Goal: Task Accomplishment & Management: Manage account settings

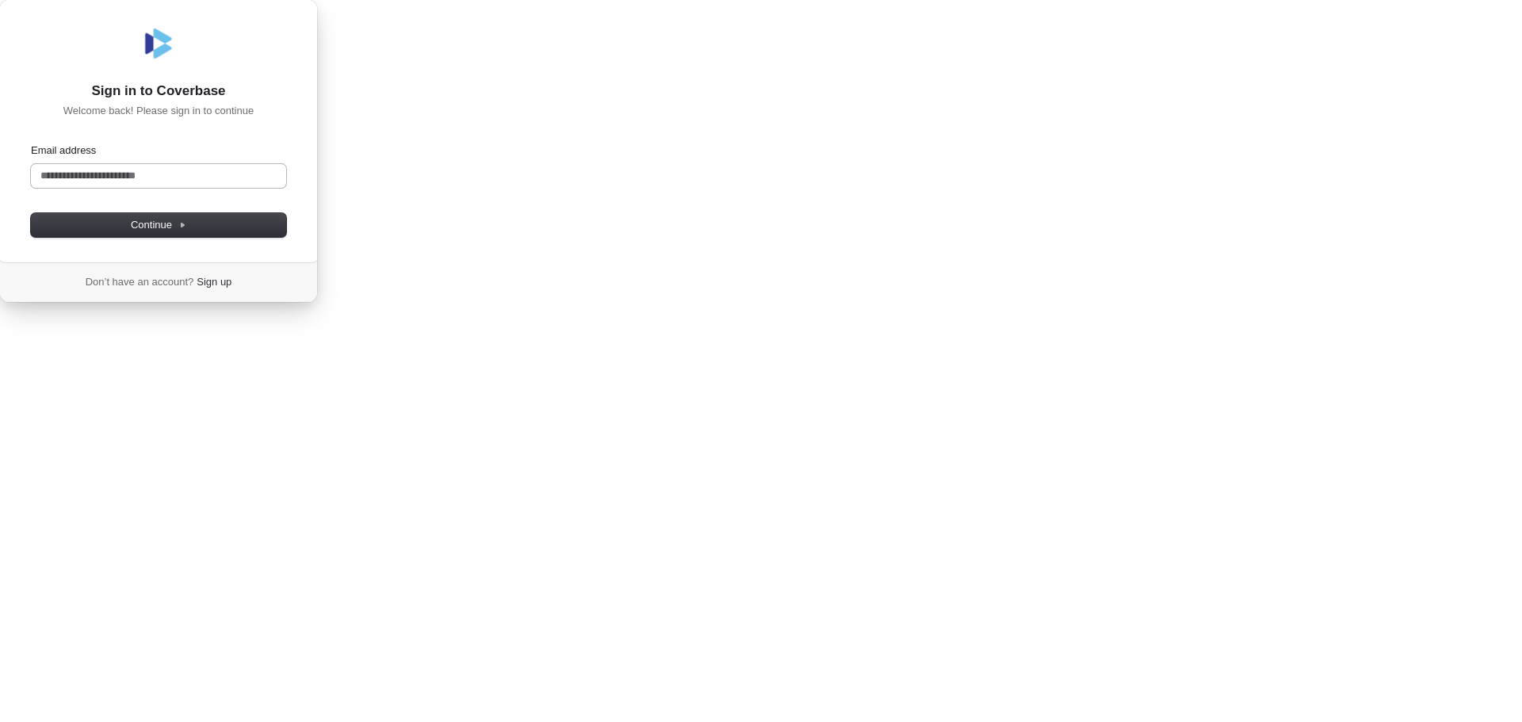
click at [286, 188] on input "Email address" at bounding box center [158, 176] width 255 height 24
click at [186, 232] on span "Continue" at bounding box center [158, 225] width 55 height 14
type input "**********"
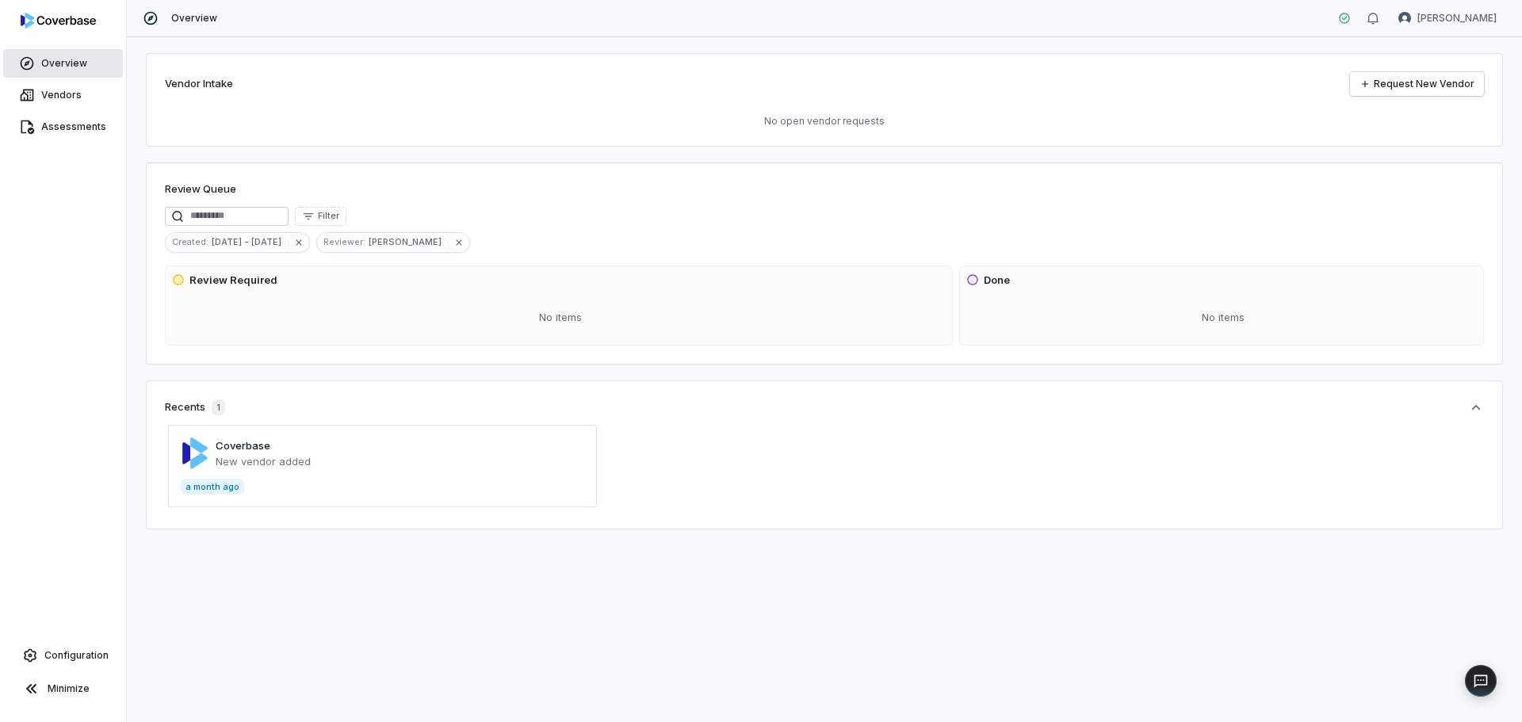
click at [73, 65] on span "Overview" at bounding box center [64, 63] width 46 height 13
click at [48, 90] on span "Vendors" at bounding box center [61, 95] width 40 height 13
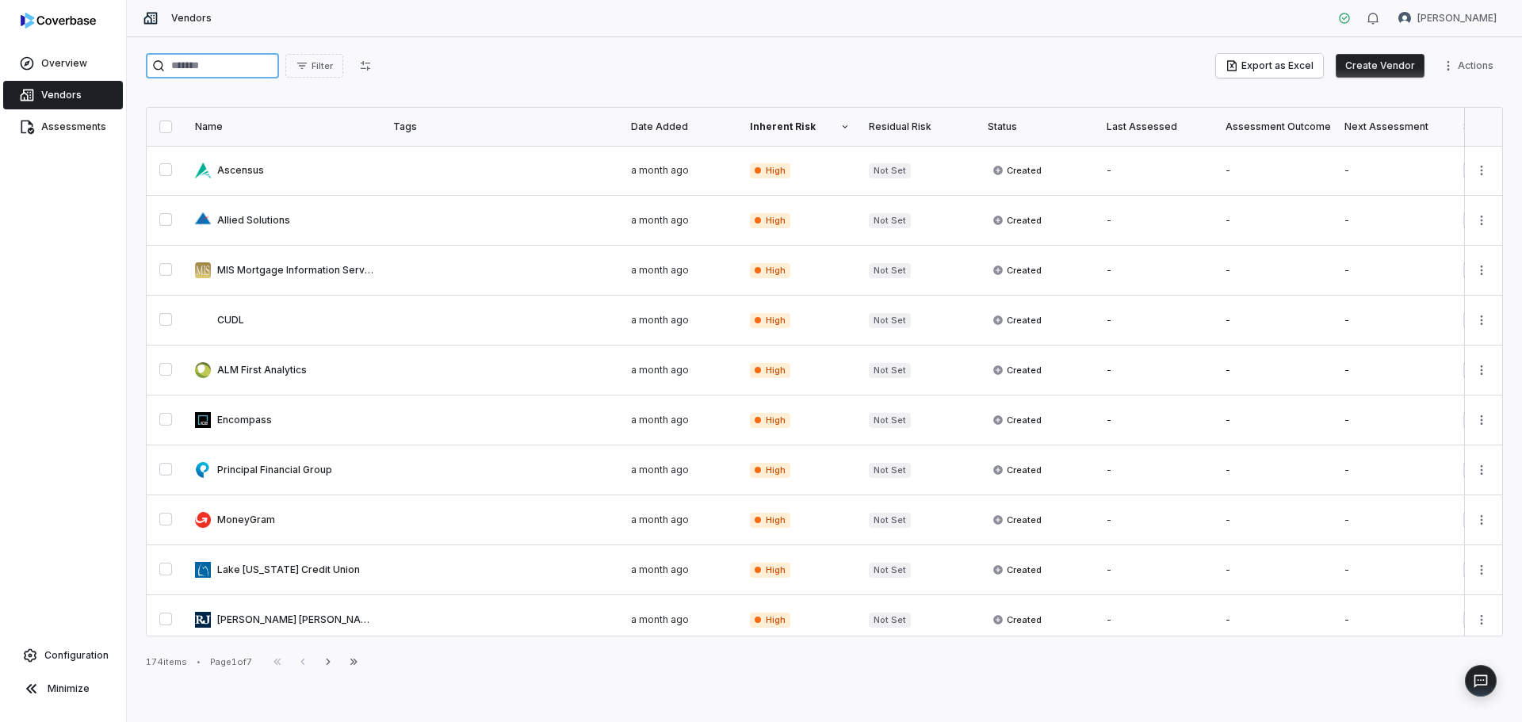
click at [215, 64] on input "search" at bounding box center [212, 65] width 133 height 25
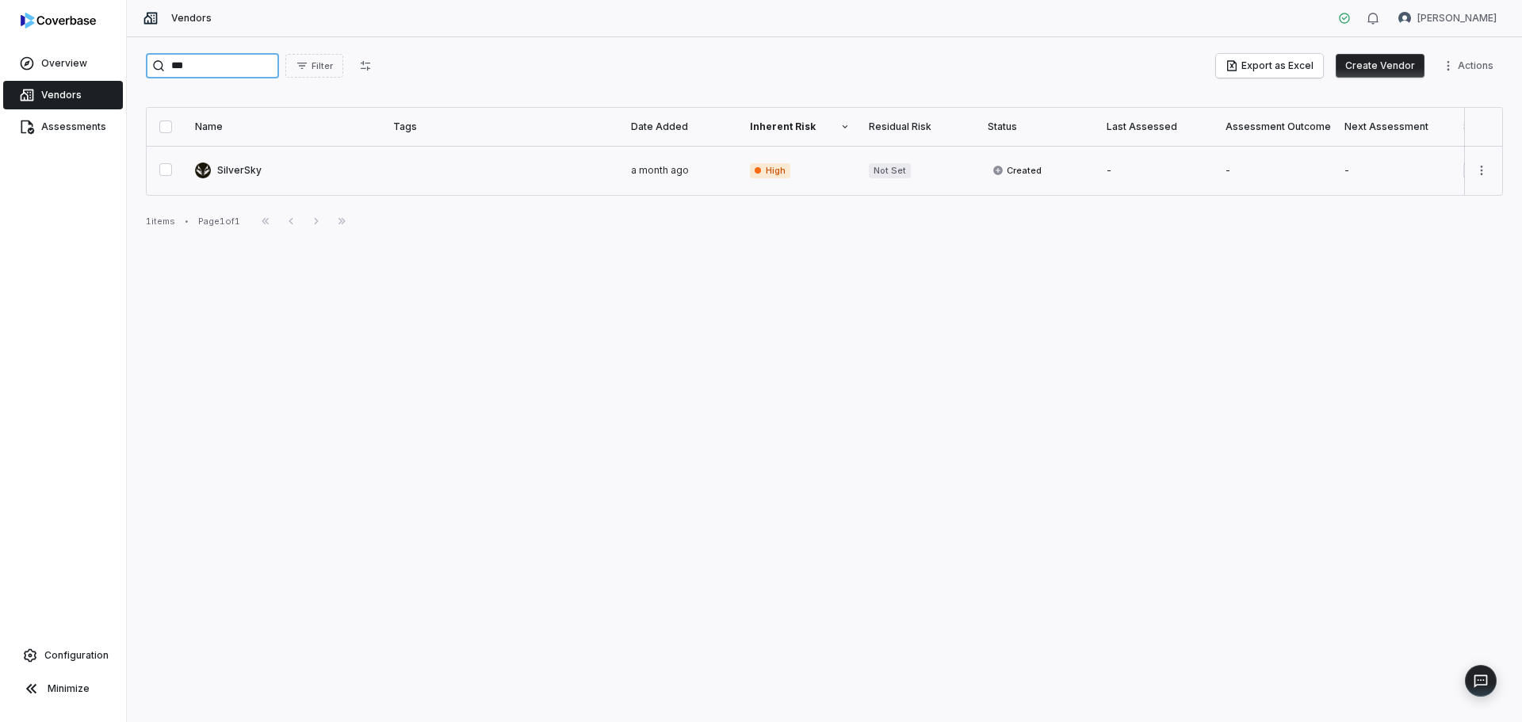
type input "***"
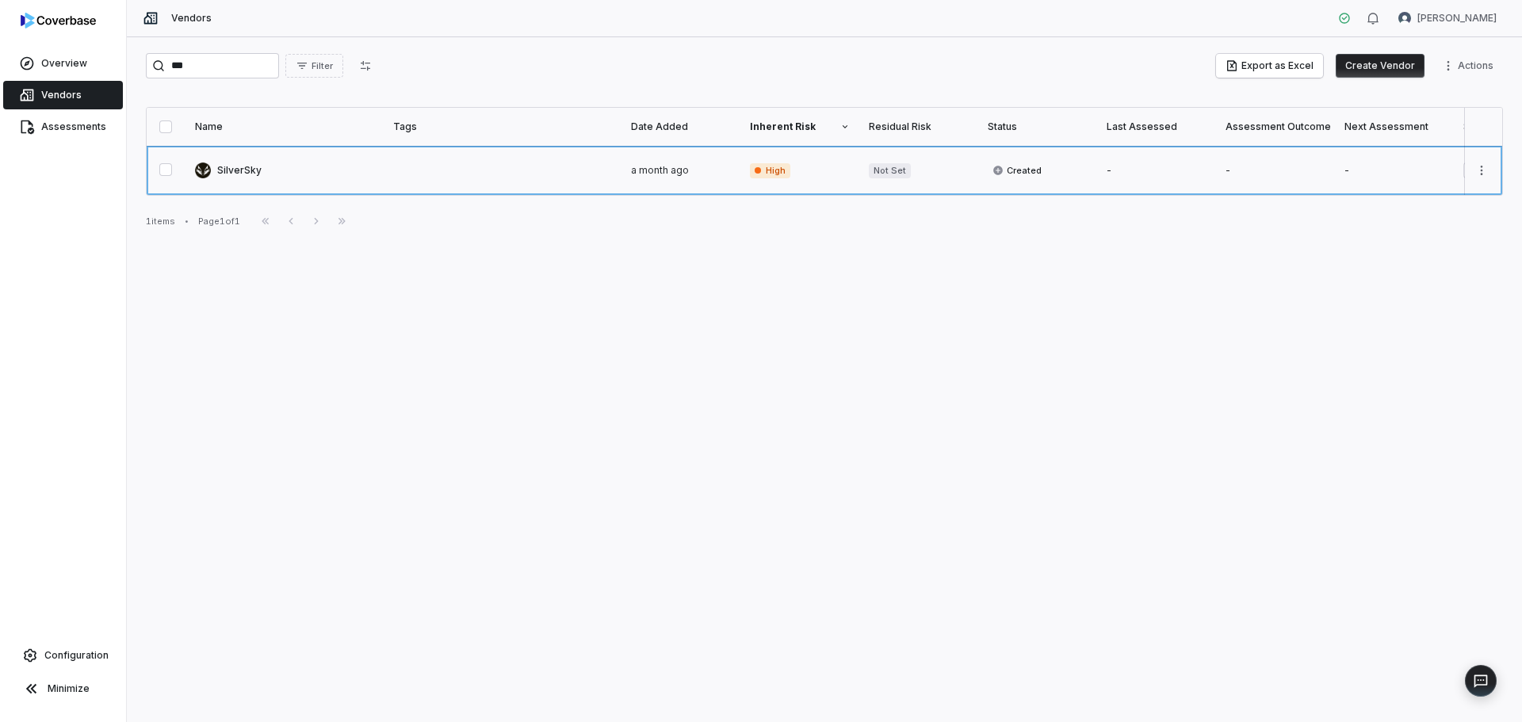
click at [236, 169] on link at bounding box center [285, 170] width 198 height 49
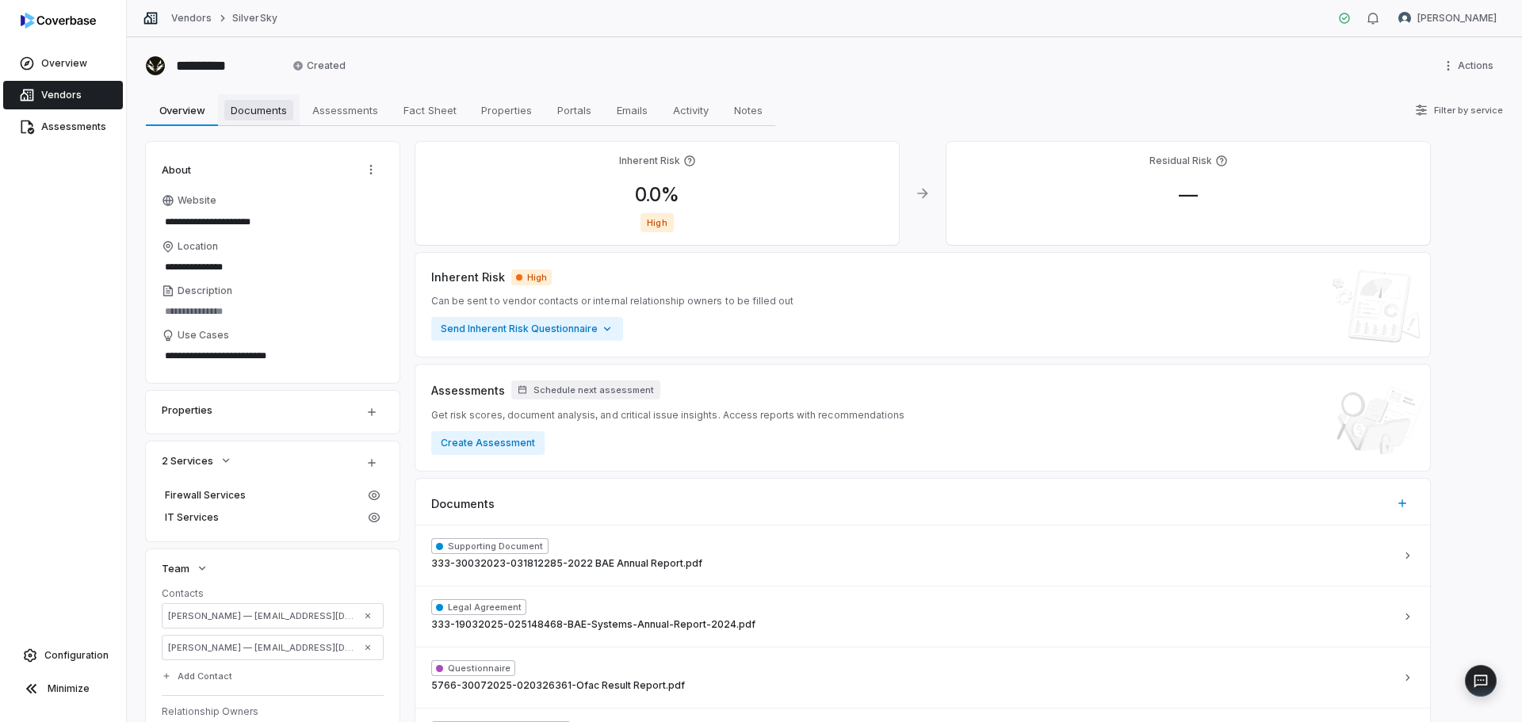
click at [274, 115] on span "Documents" at bounding box center [258, 110] width 69 height 21
type textarea "*"
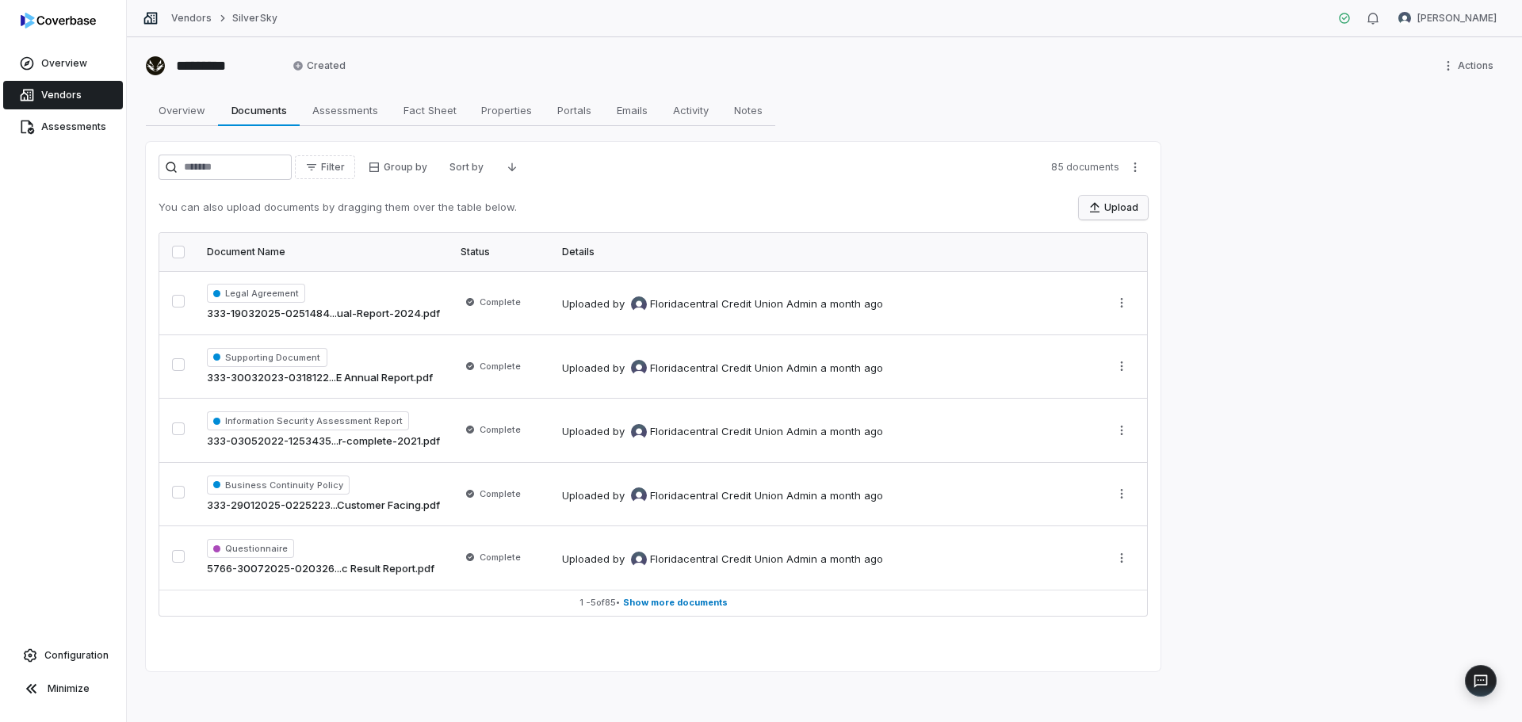
click at [1122, 206] on button "Upload" at bounding box center [1113, 208] width 69 height 24
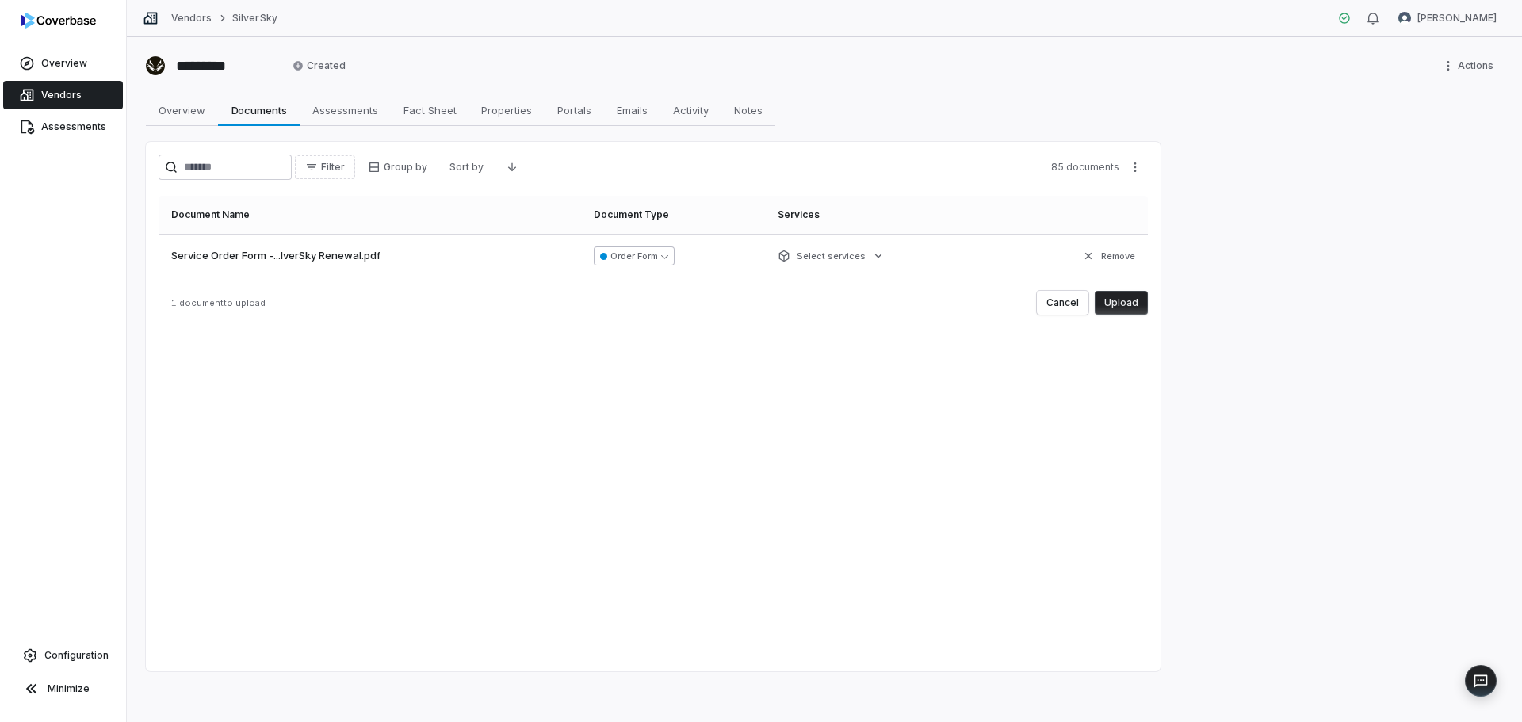
click at [669, 256] on button "Order Form" at bounding box center [634, 256] width 81 height 19
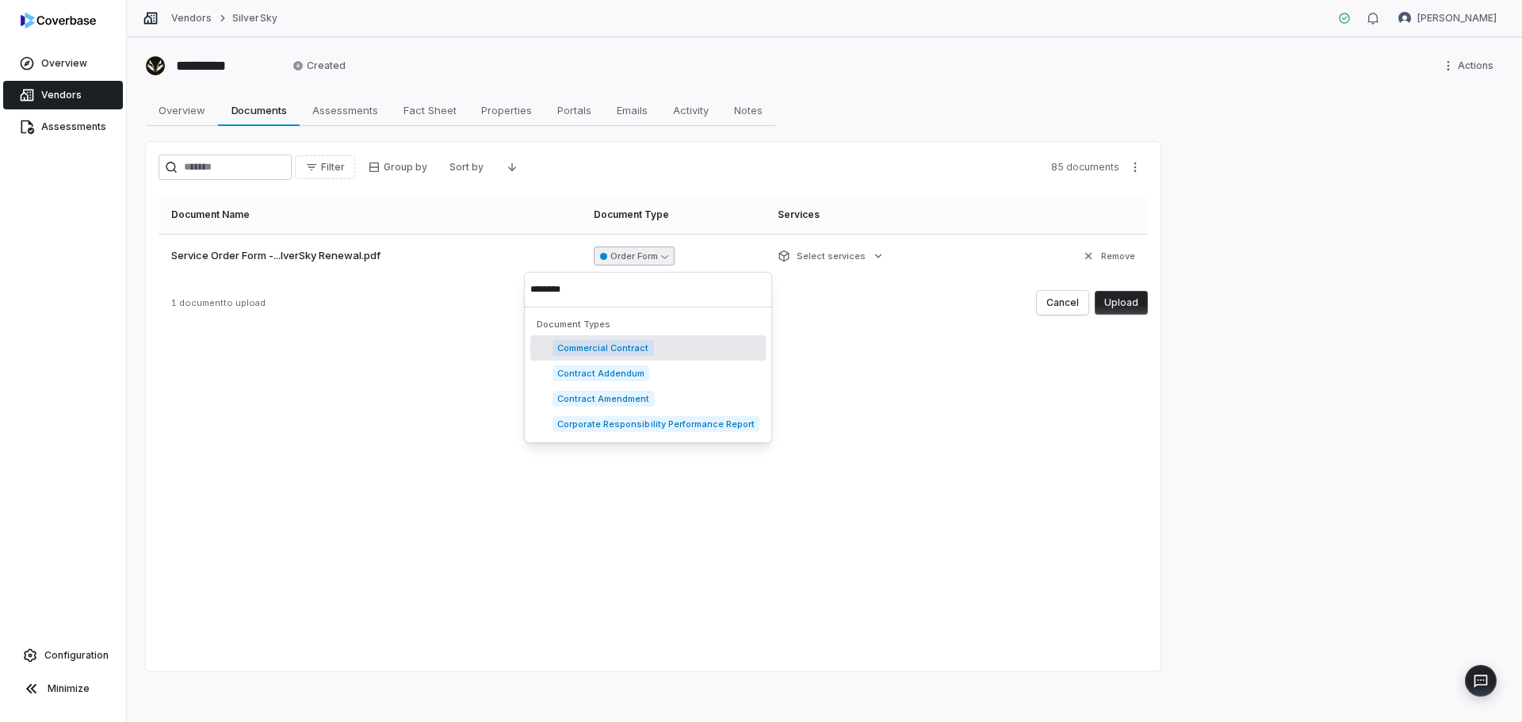
type input "********"
click at [622, 351] on span "Commercial Contract" at bounding box center [603, 348] width 101 height 16
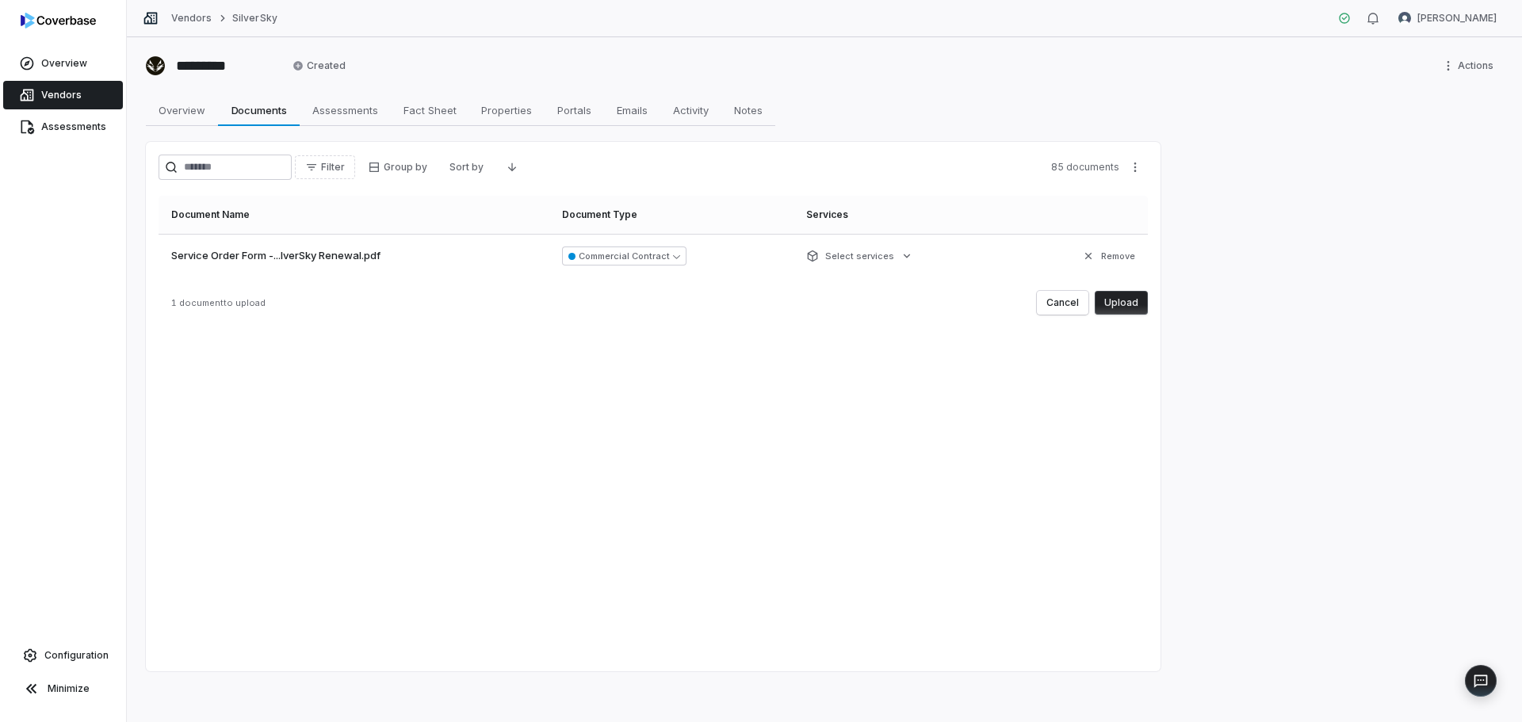
click at [1115, 299] on button "Upload" at bounding box center [1121, 303] width 53 height 24
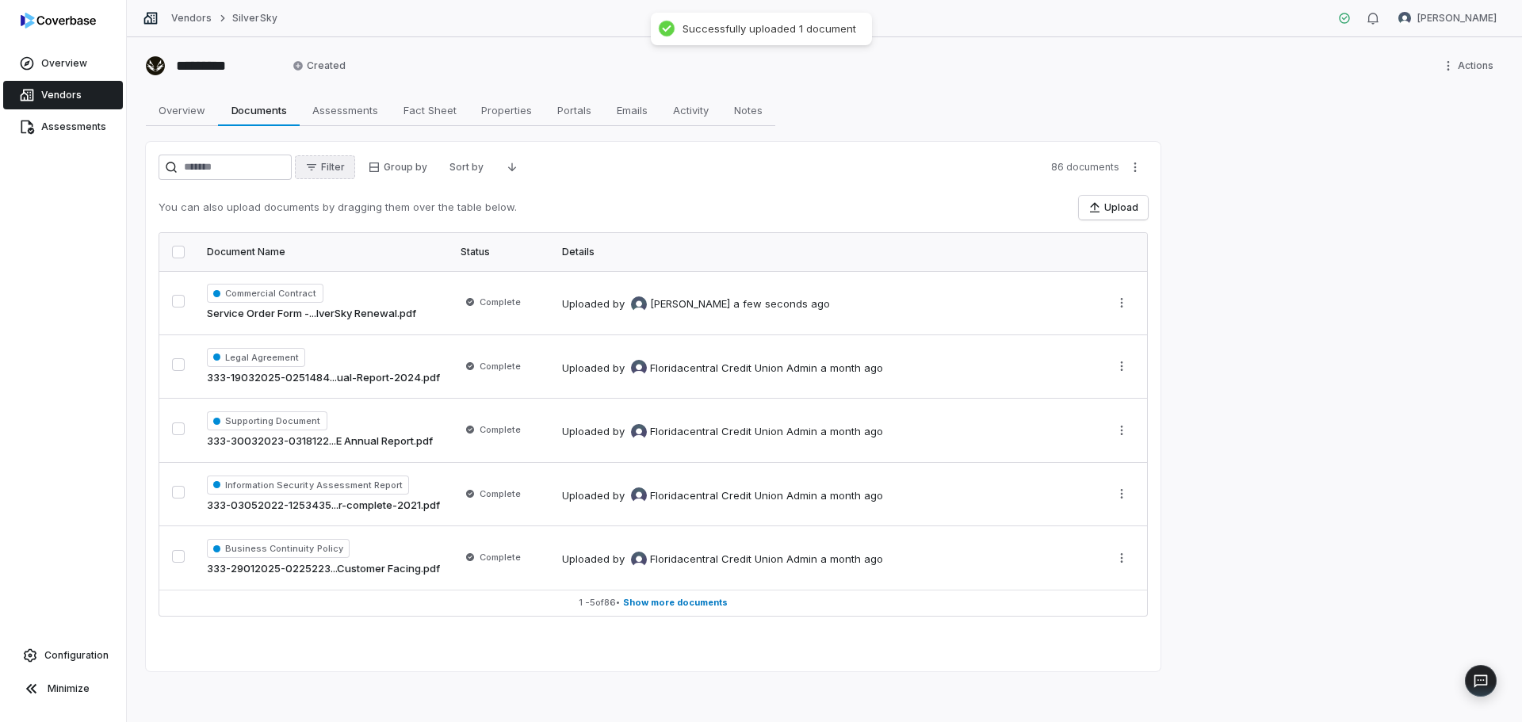
click at [318, 170] on icon "button" at bounding box center [311, 167] width 13 height 13
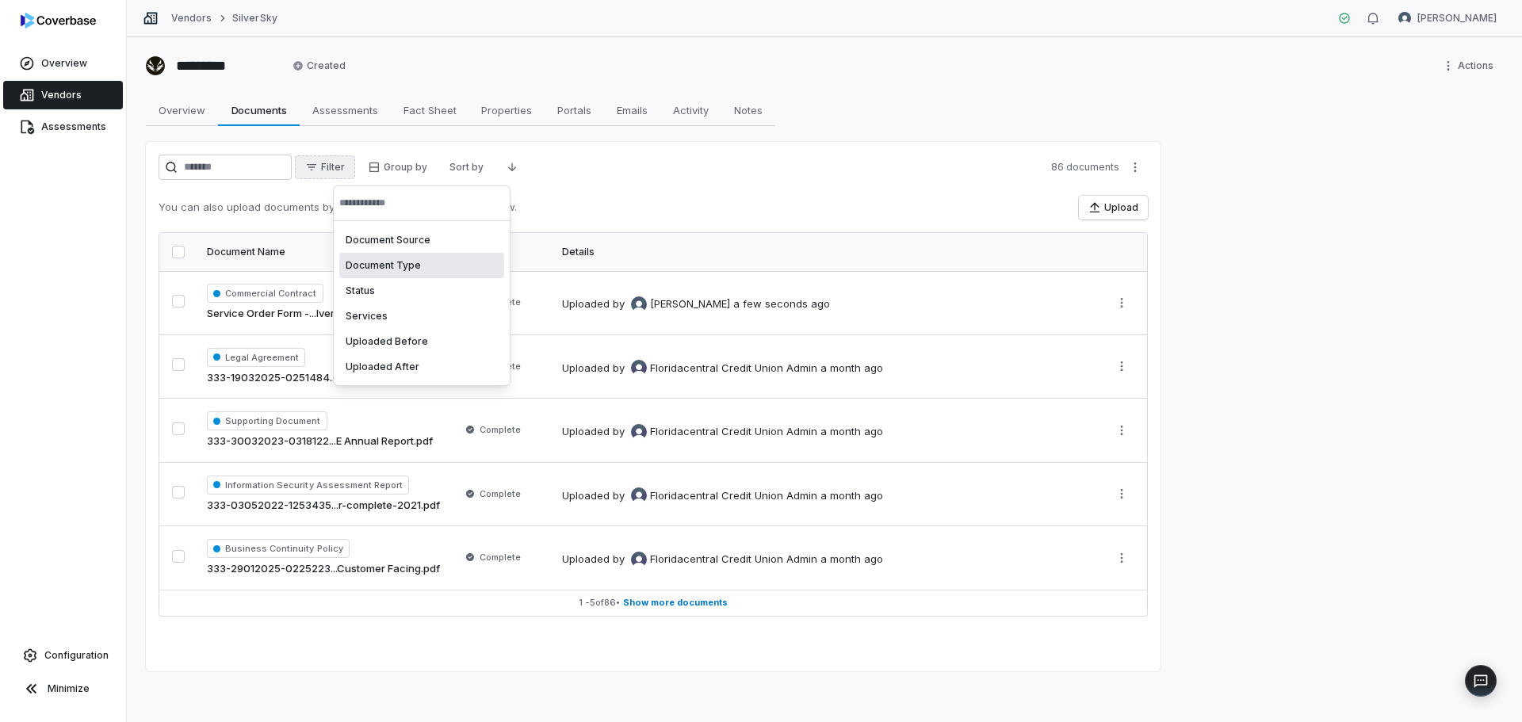
click at [374, 260] on div "Document Type" at bounding box center [421, 265] width 165 height 25
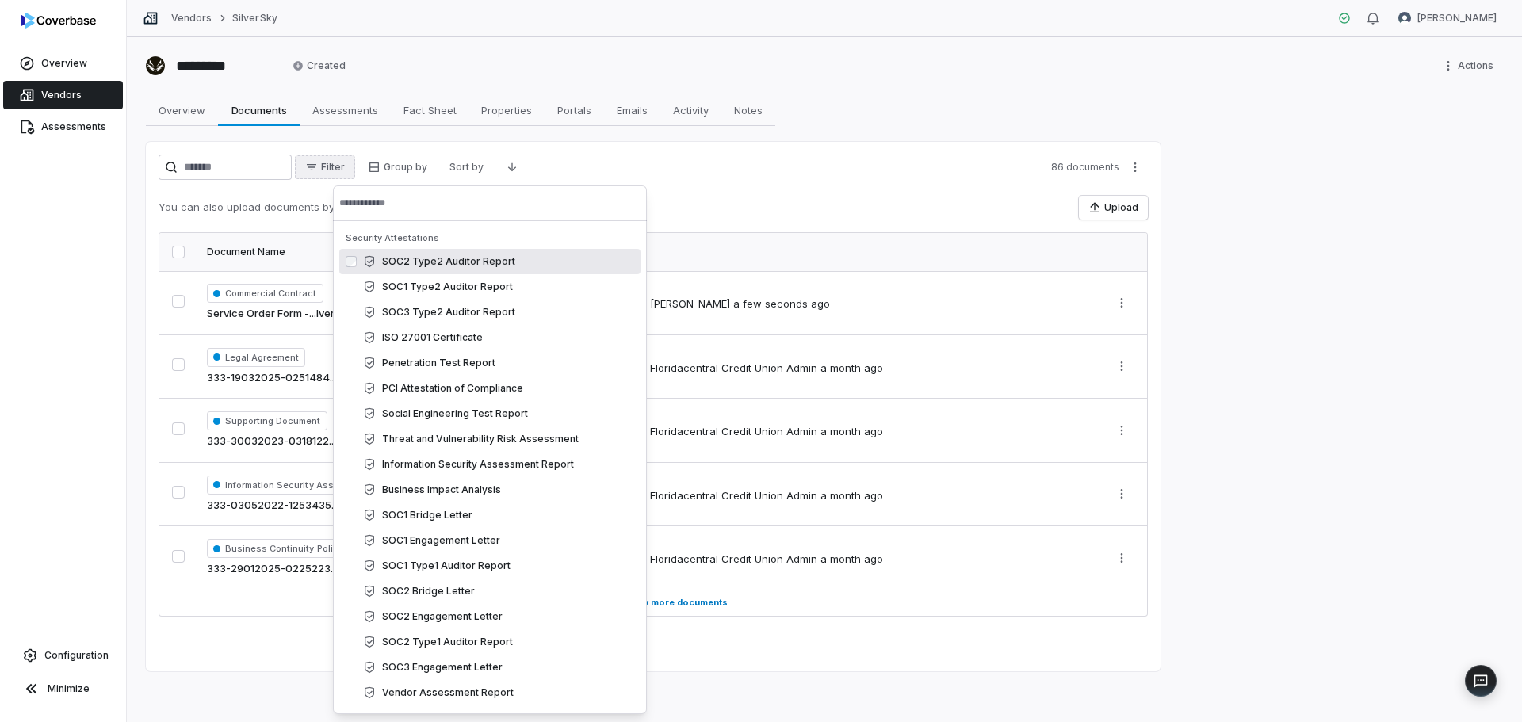
click at [390, 208] on input "text" at bounding box center [489, 203] width 301 height 35
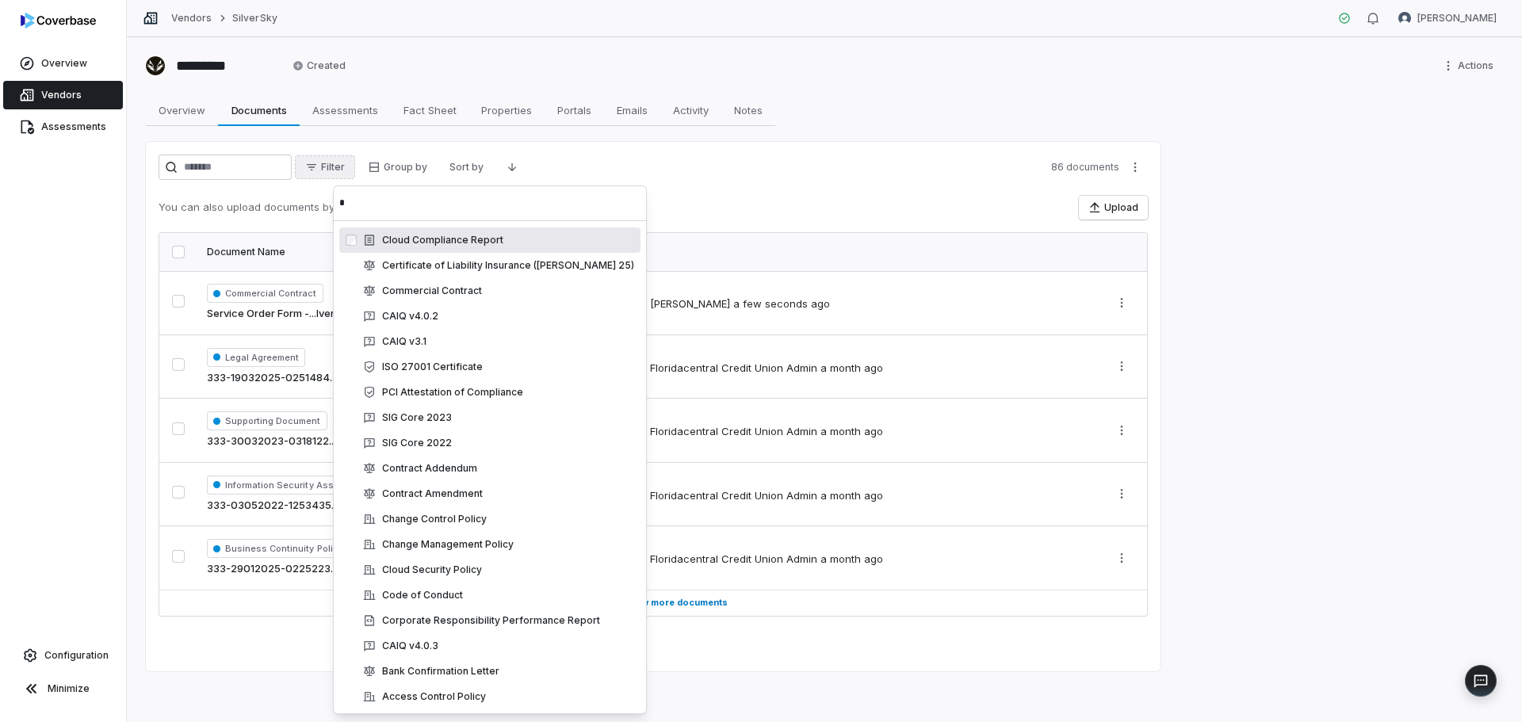
scroll to position [12, 0]
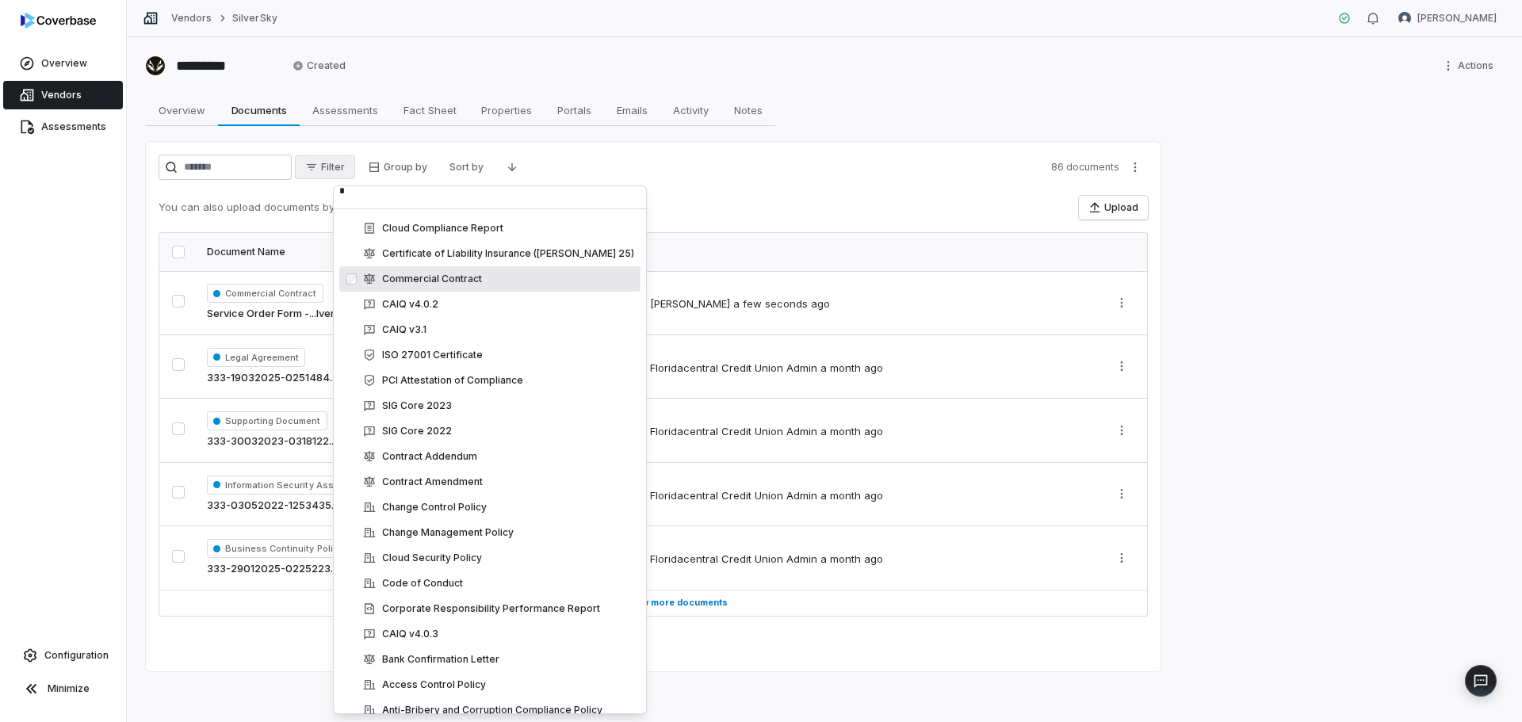
type input "*"
click at [435, 276] on div "Commercial Contract" at bounding box center [498, 279] width 271 height 13
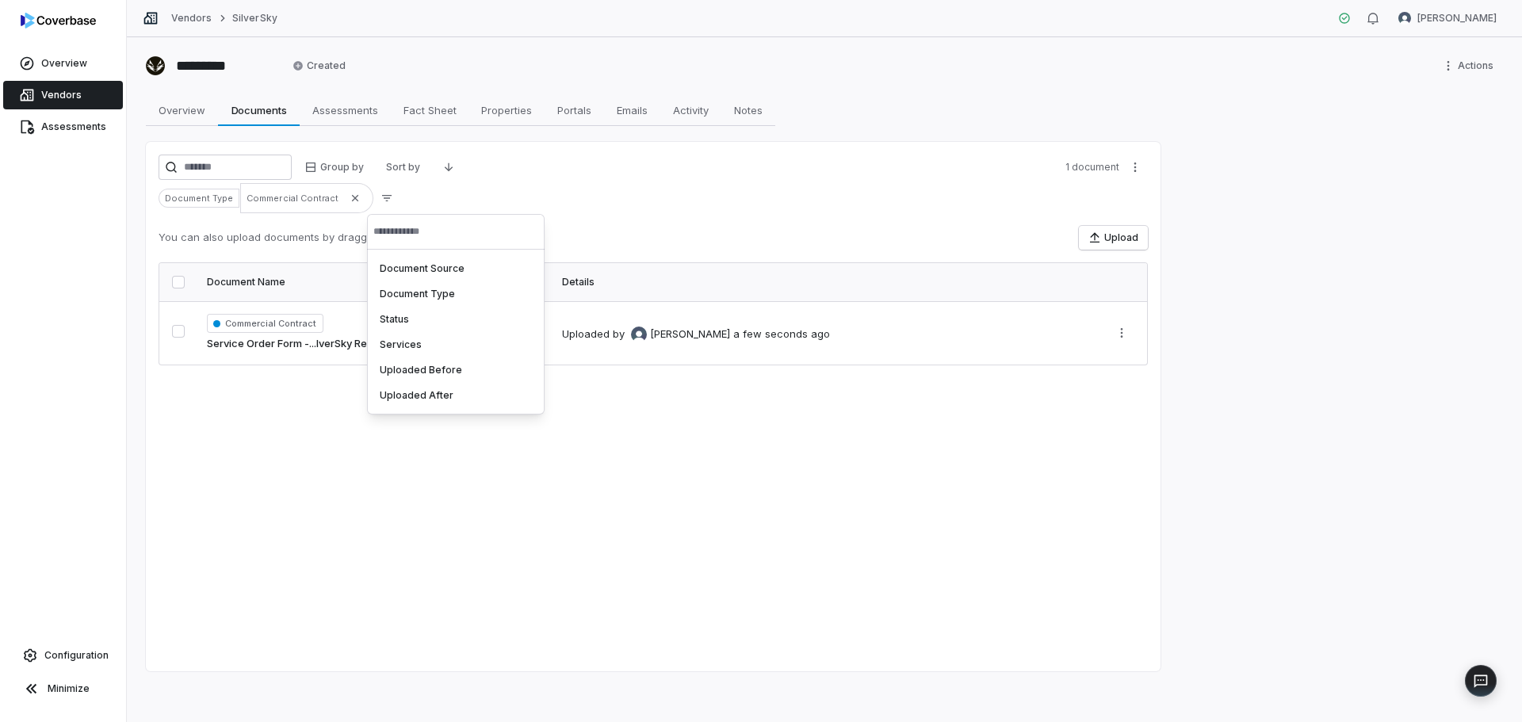
click at [281, 511] on div "Group by Sort by 1 document Document Type Commercial Contract You can also uplo…" at bounding box center [653, 407] width 1015 height 530
